Goal: Task Accomplishment & Management: Manage account settings

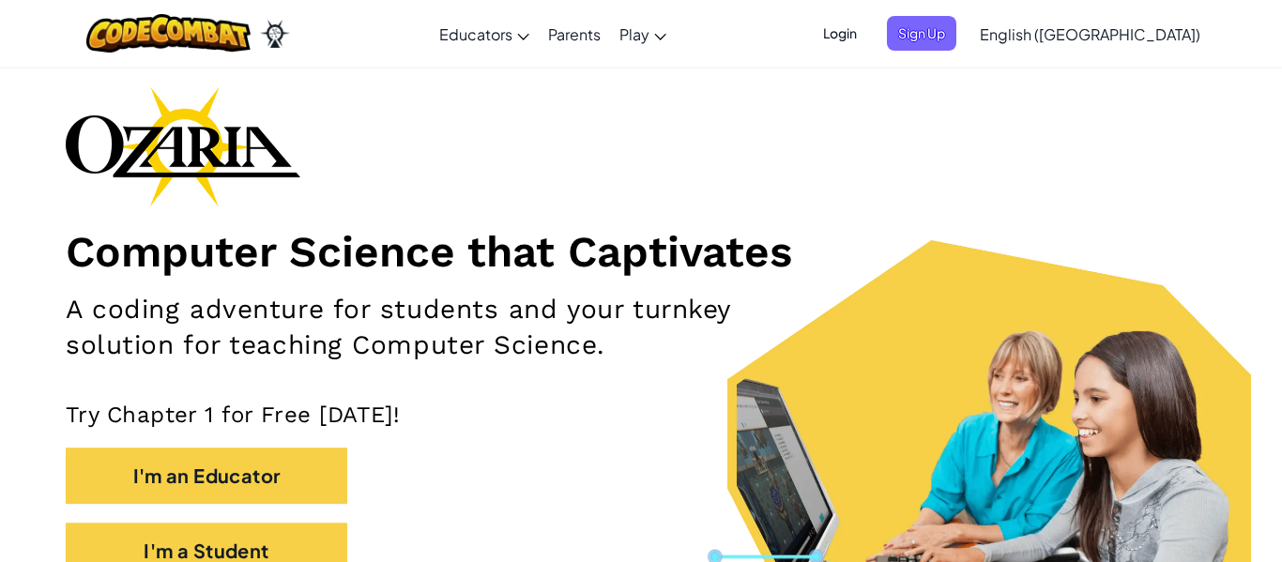
scroll to position [100, 0]
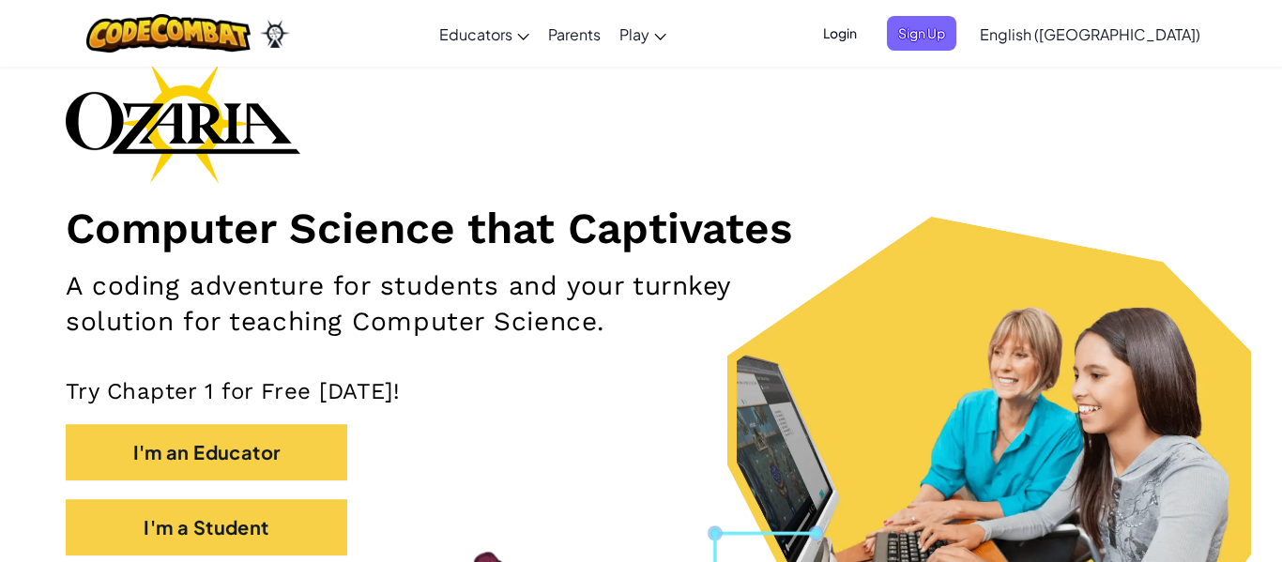
click at [868, 31] on span "Login" at bounding box center [840, 33] width 56 height 35
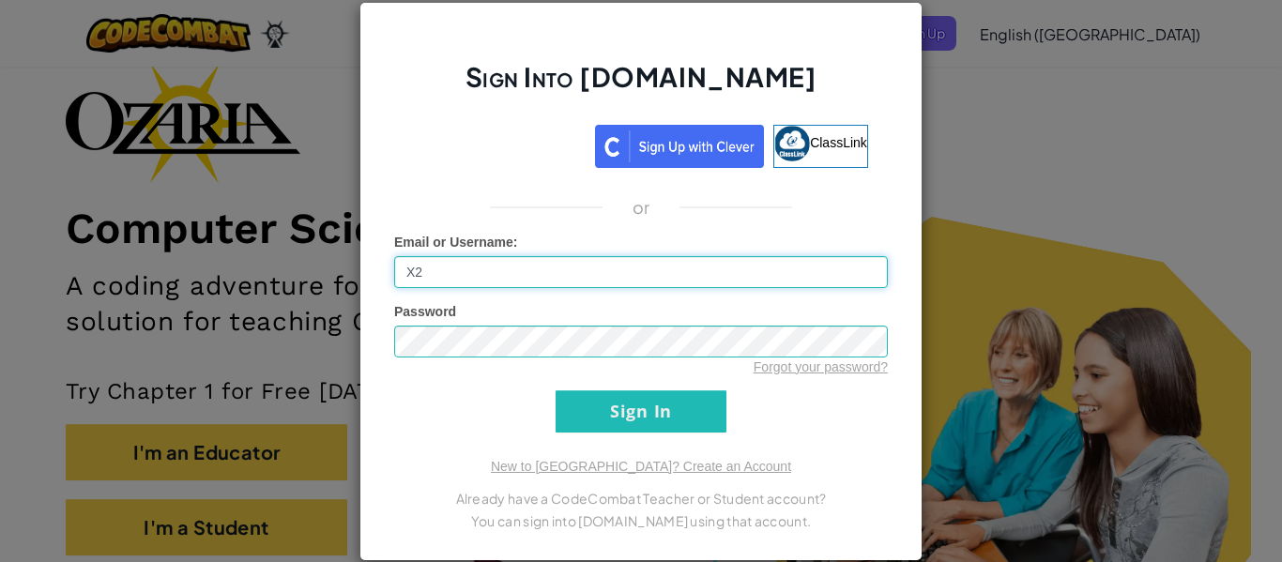
type input "X"
paste input "[EMAIL_ADDRESS][DOMAIN_NAME]"
click at [642, 405] on input "Sign In" at bounding box center [641, 411] width 171 height 42
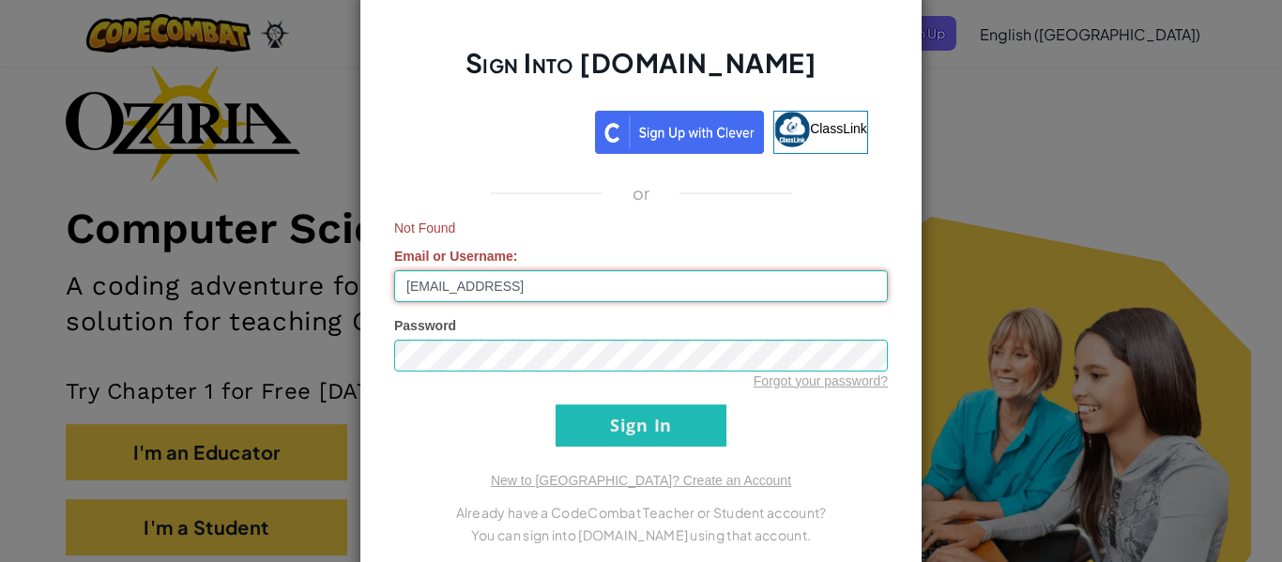
click at [572, 298] on input "[EMAIL_ADDRESS]" at bounding box center [641, 286] width 494 height 32
type input "xstevda1"
click at [602, 424] on input "Sign In" at bounding box center [641, 425] width 171 height 42
click at [494, 286] on input "xstevda1" at bounding box center [641, 286] width 494 height 32
click at [628, 422] on input "Sign In" at bounding box center [641, 425] width 171 height 42
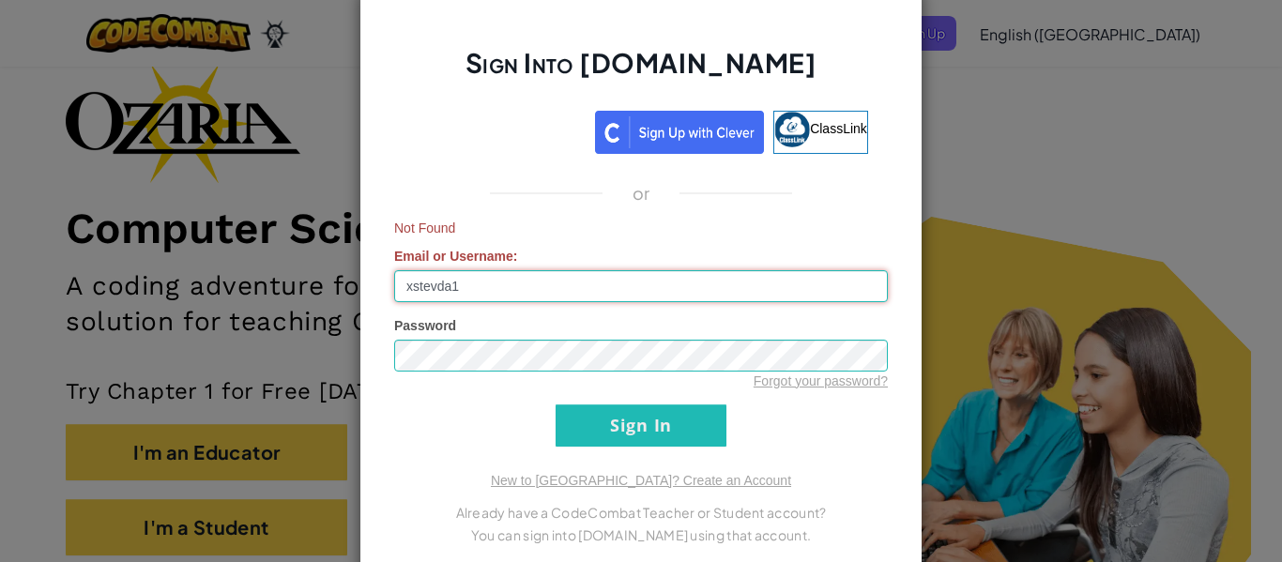
click at [483, 296] on input "xstevda1" at bounding box center [641, 286] width 494 height 32
